Goal: Task Accomplishment & Management: Use online tool/utility

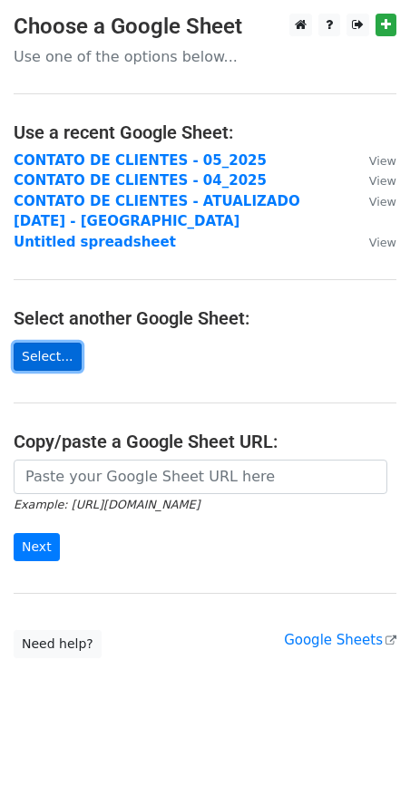
click at [34, 348] on link "Select..." at bounding box center [48, 357] width 68 height 28
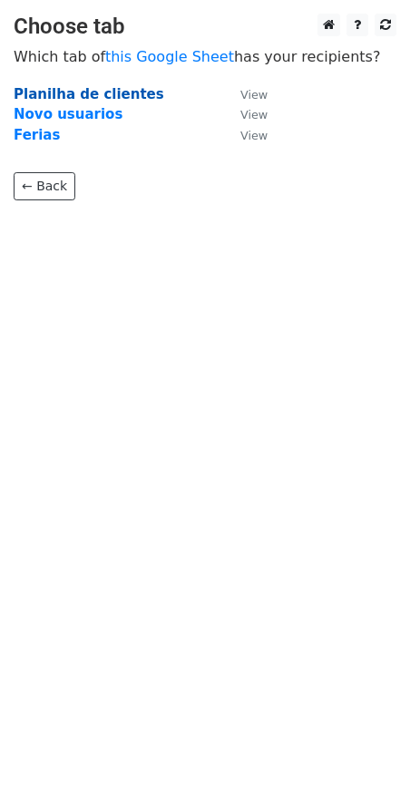
click at [96, 100] on strong "Planilha de clientes" at bounding box center [89, 94] width 150 height 16
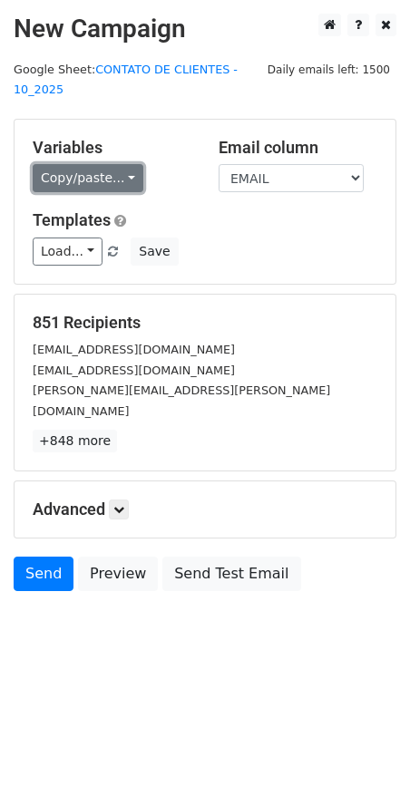
click at [101, 164] on link "Copy/paste..." at bounding box center [88, 178] width 111 height 28
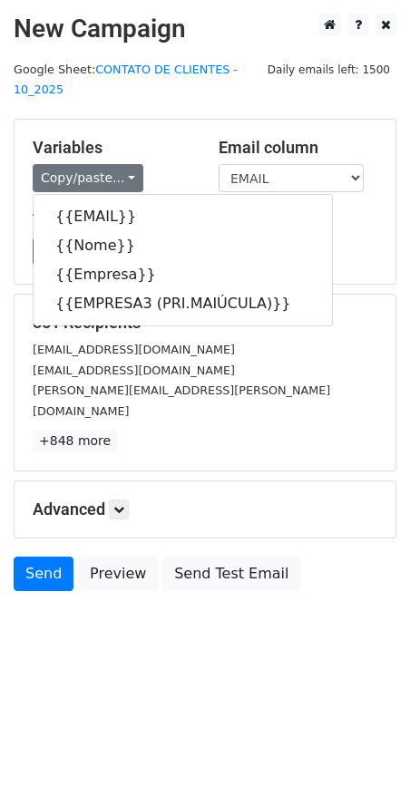
click at [133, 120] on div "Variables Copy/paste... {{EMAIL}} {{Nome}} {{Empresa}} {{EMPRESA3 (PRI.MAIÚCULA…" at bounding box center [205, 202] width 381 height 164
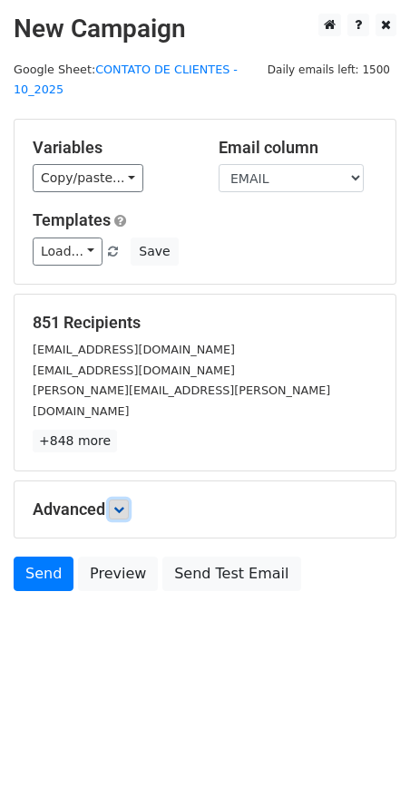
click at [121, 504] on icon at bounding box center [118, 509] width 11 height 11
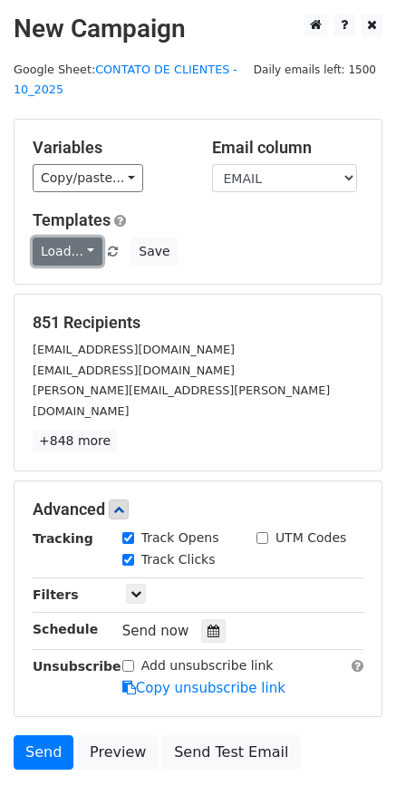
click at [84, 237] on link "Load..." at bounding box center [68, 251] width 70 height 28
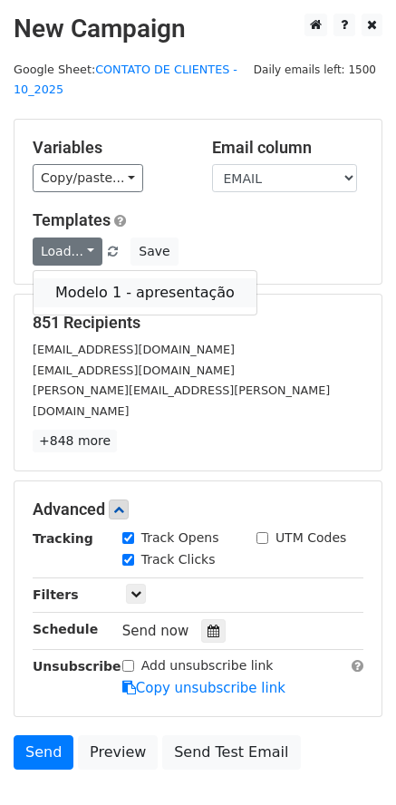
click at [85, 279] on link "Modelo 1 - apresentação" at bounding box center [145, 292] width 223 height 29
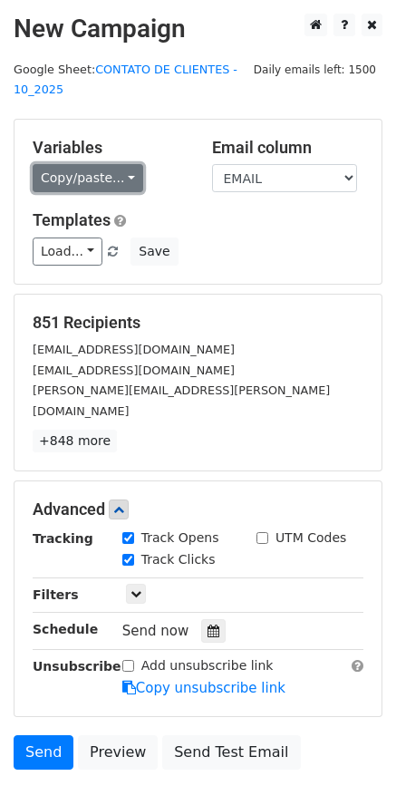
click at [92, 164] on link "Copy/paste..." at bounding box center [88, 178] width 111 height 28
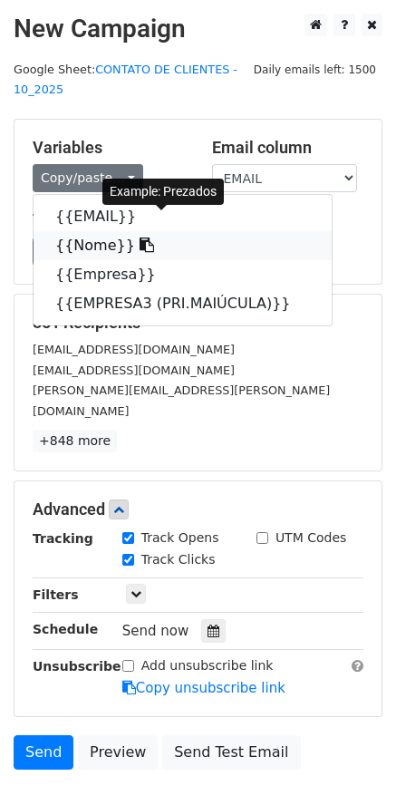
click at [89, 231] on link "{{Nome}}" at bounding box center [183, 245] width 298 height 29
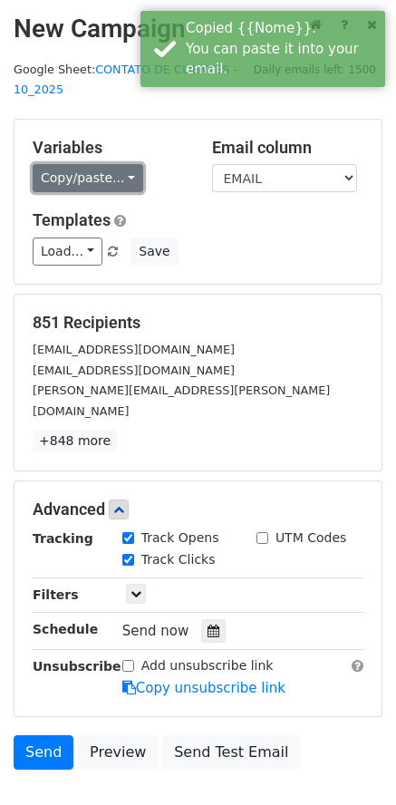
click at [109, 164] on link "Copy/paste..." at bounding box center [88, 178] width 111 height 28
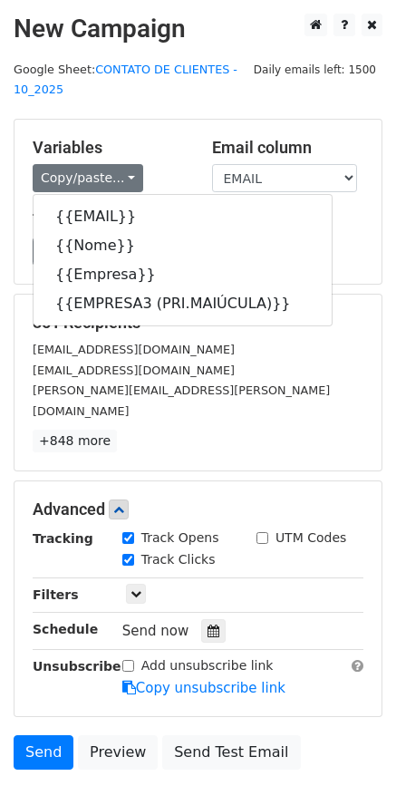
click at [339, 211] on div "Templates Load... Modelo 1 - apresentação Save" at bounding box center [198, 237] width 358 height 55
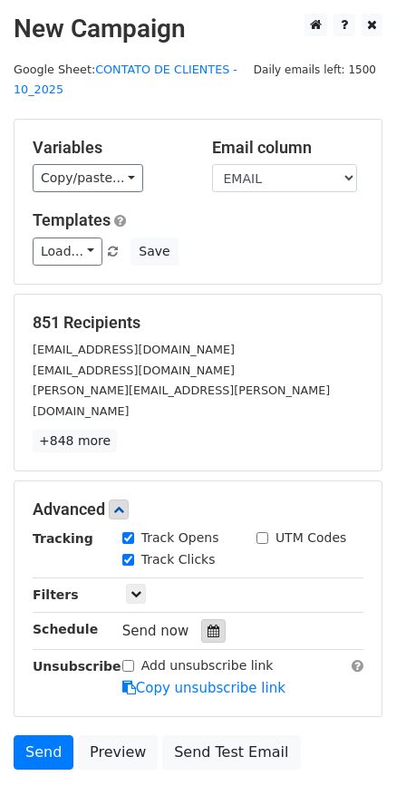
click at [208, 625] on icon at bounding box center [214, 631] width 12 height 13
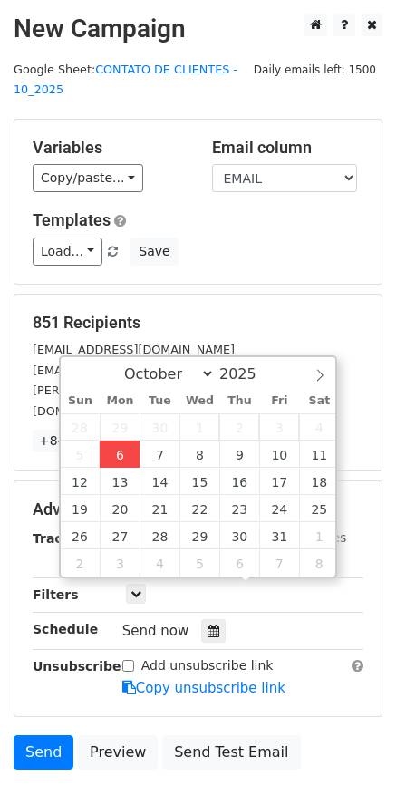
type input "[DATE] 12:00"
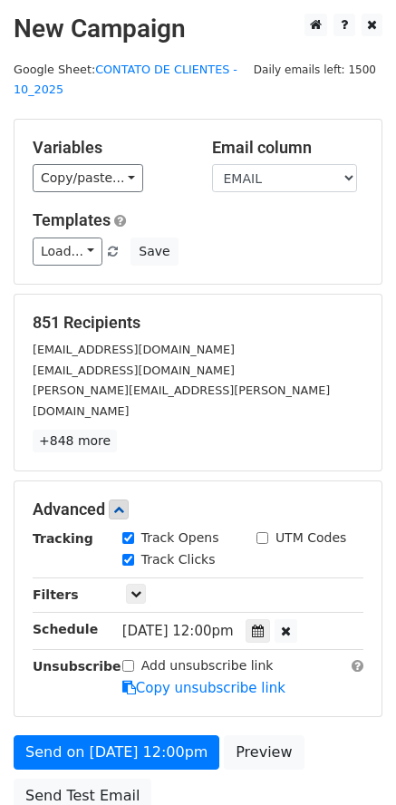
click at [301, 656] on div "Add unsubscribe link Copy unsubscribe link" at bounding box center [243, 677] width 268 height 42
click at [261, 619] on div at bounding box center [258, 631] width 24 height 24
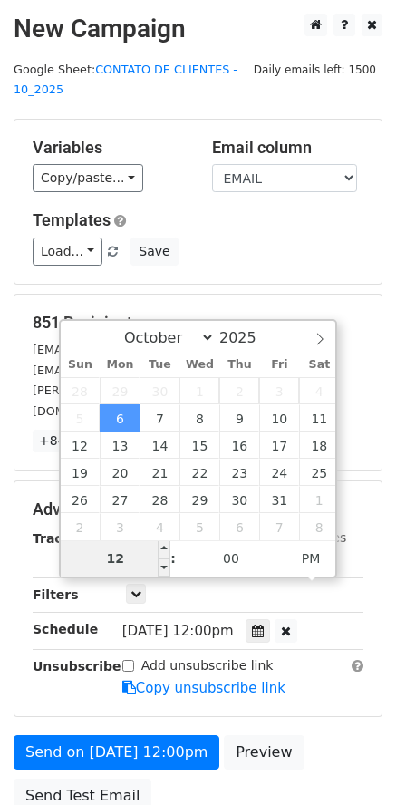
click at [127, 557] on input "12" at bounding box center [116, 558] width 111 height 36
click at [339, 670] on div "Advanced Tracking Track Opens UTM Codes Track Clicks Filters Only include sprea…" at bounding box center [198, 598] width 367 height 235
